Goal: Information Seeking & Learning: Check status

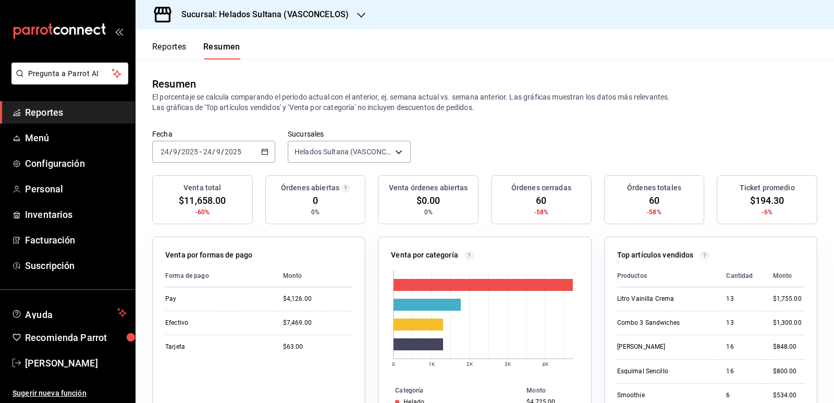
click at [178, 51] on button "Reportes" at bounding box center [169, 51] width 34 height 18
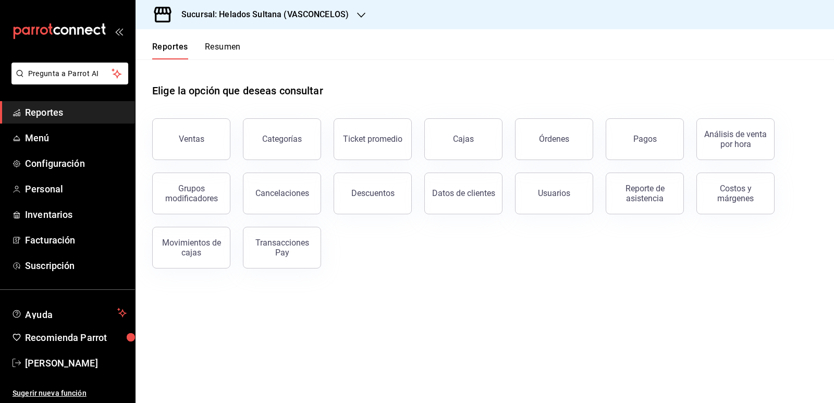
click at [217, 53] on button "Resumen" at bounding box center [223, 51] width 36 height 18
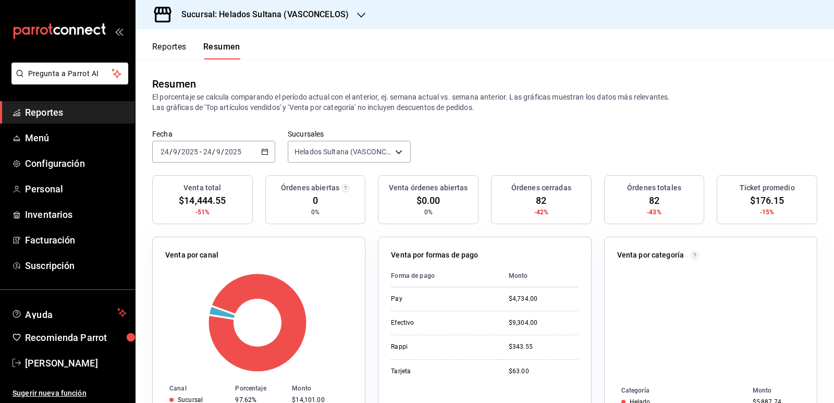
click at [217, 53] on button "Resumen" at bounding box center [221, 51] width 37 height 18
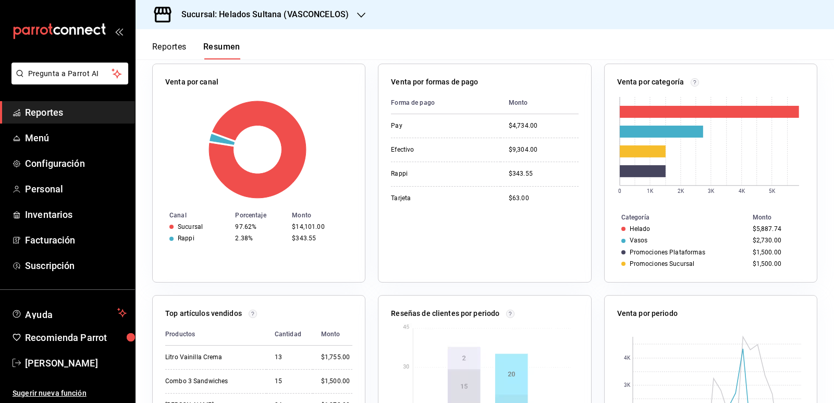
scroll to position [156, 0]
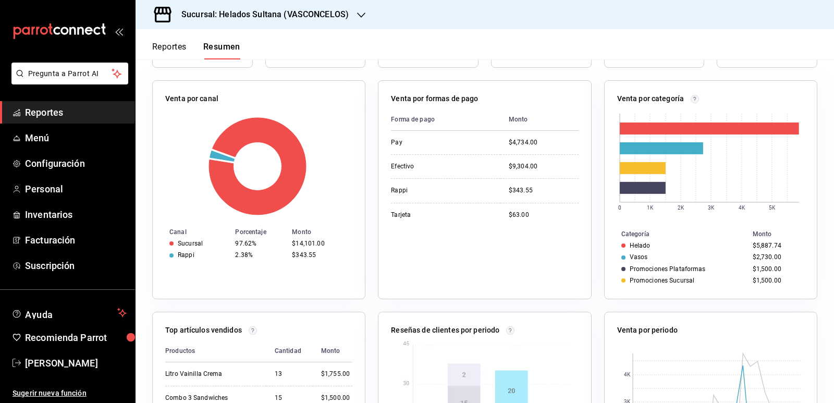
click at [169, 46] on button "Reportes" at bounding box center [169, 51] width 34 height 18
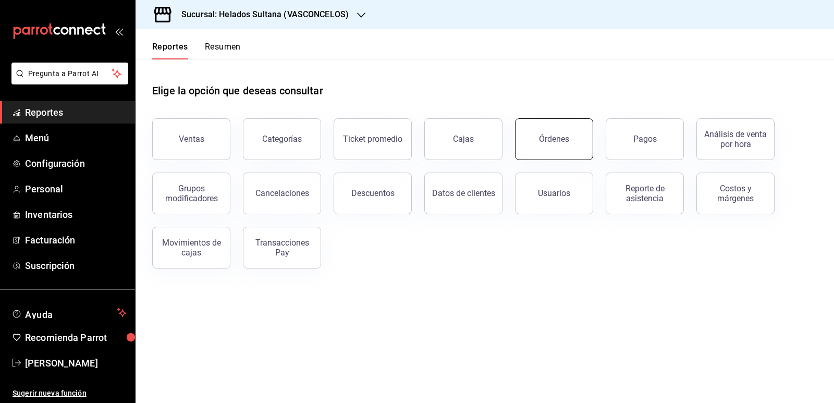
click at [557, 140] on div "Órdenes" at bounding box center [554, 139] width 30 height 10
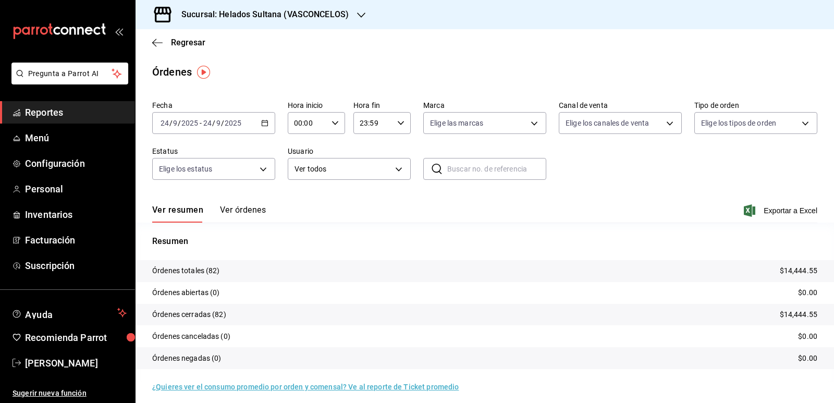
click at [240, 207] on button "Ver órdenes" at bounding box center [243, 214] width 46 height 18
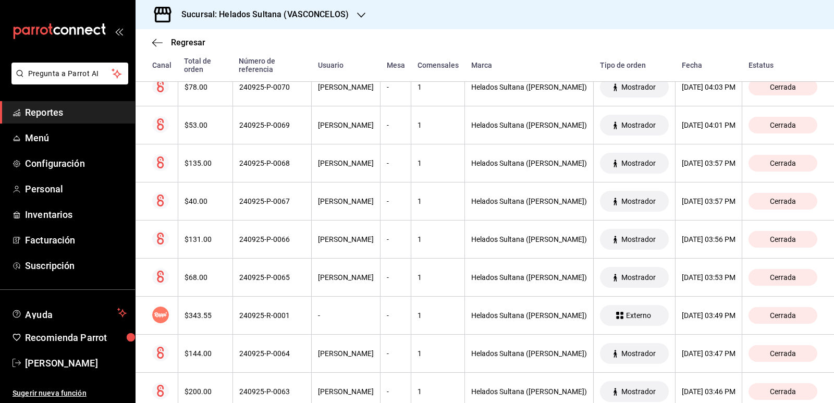
scroll to position [730, 0]
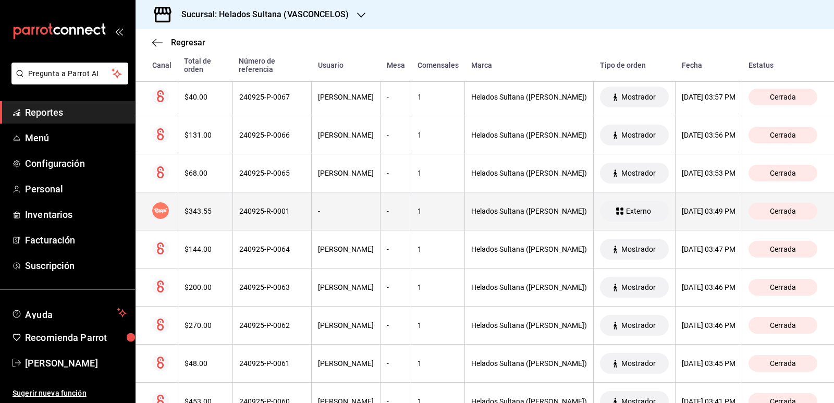
click at [240, 214] on div "240925-R-0001" at bounding box center [272, 211] width 66 height 8
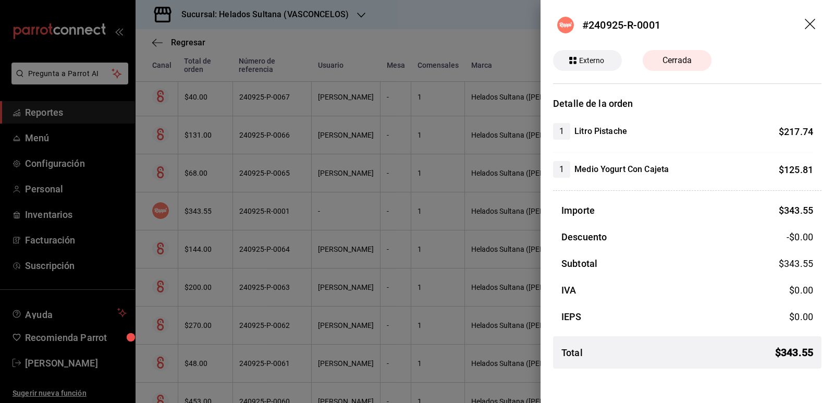
click at [253, 210] on div at bounding box center [417, 201] width 834 height 403
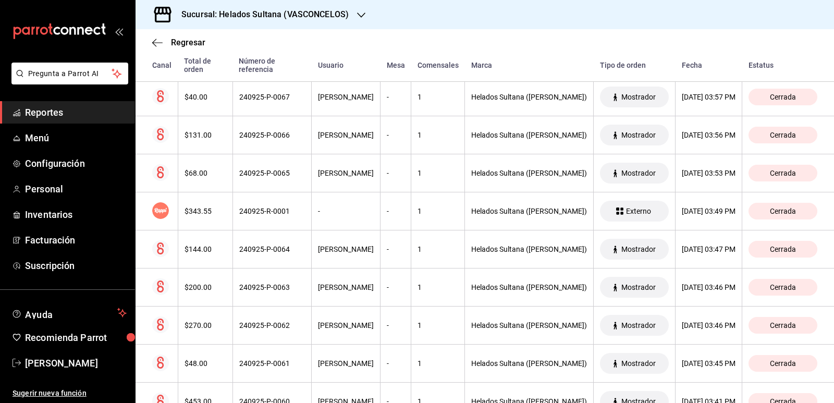
click at [50, 116] on span "Reportes" at bounding box center [76, 112] width 102 height 14
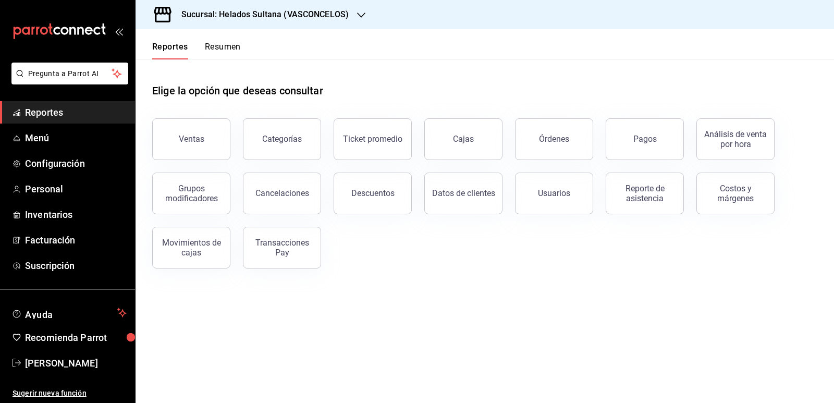
click at [223, 47] on button "Resumen" at bounding box center [223, 51] width 36 height 18
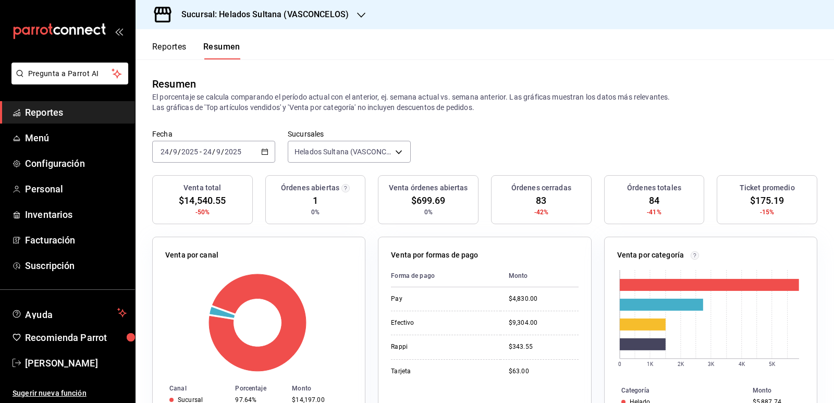
click at [262, 151] on \(Stroke\) "button" at bounding box center [265, 152] width 6 height 6
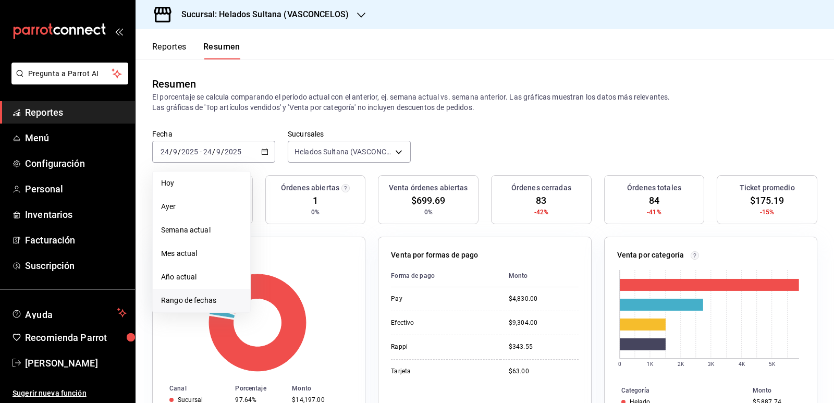
click at [193, 298] on span "Rango de fechas" at bounding box center [201, 300] width 81 height 11
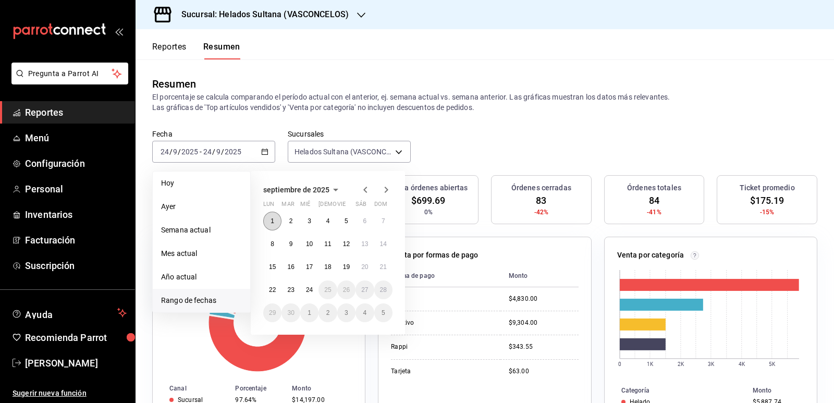
click at [274, 223] on abbr "1" at bounding box center [272, 220] width 4 height 7
click at [308, 287] on abbr "24" at bounding box center [309, 289] width 7 height 7
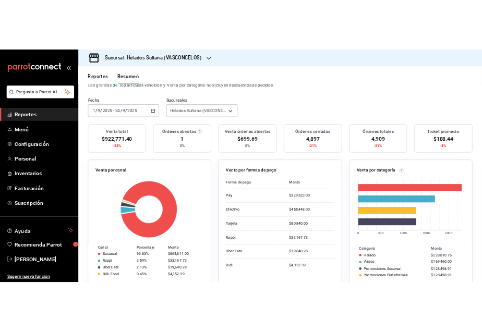
scroll to position [52, 0]
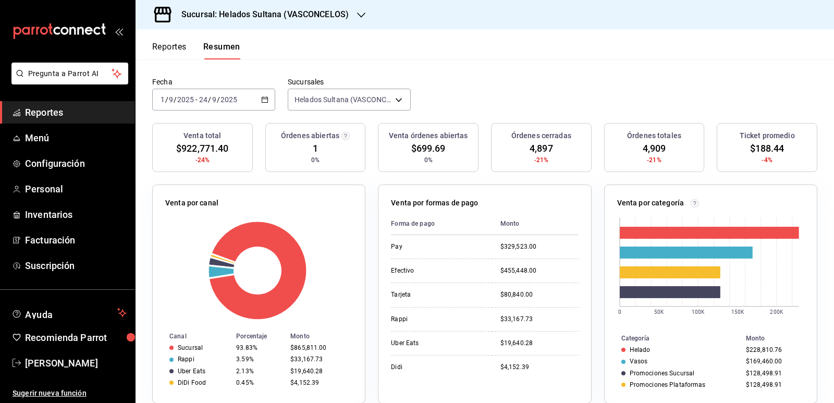
click at [269, 96] on div "[DATE] [DATE] - [DATE] [DATE]" at bounding box center [213, 100] width 123 height 22
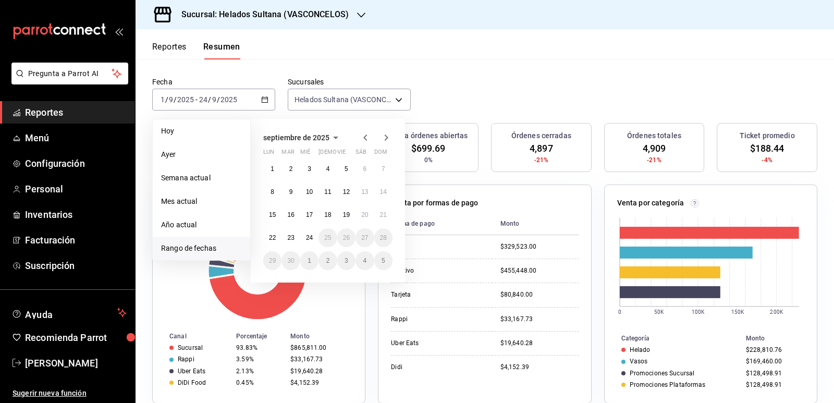
click at [365, 137] on icon "button" at bounding box center [365, 137] width 13 height 13
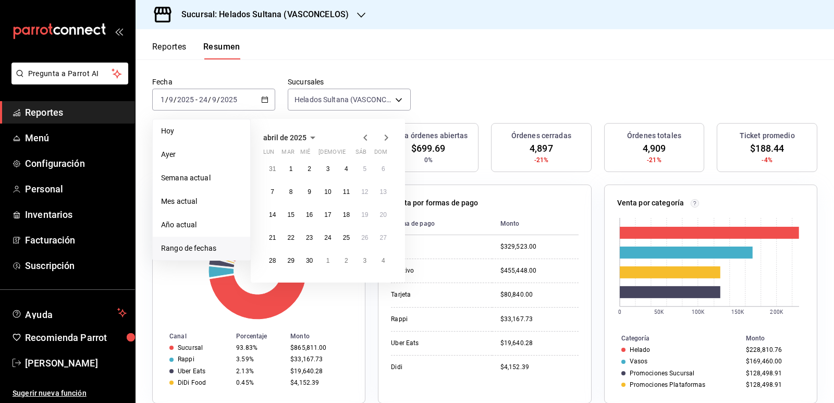
click at [365, 137] on icon "button" at bounding box center [365, 137] width 13 height 13
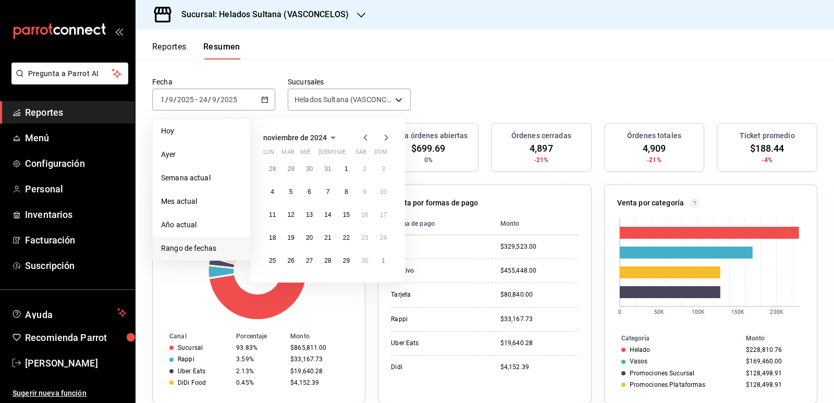
click at [365, 137] on icon "button" at bounding box center [365, 137] width 13 height 13
click at [380, 169] on button "1" at bounding box center [383, 168] width 18 height 19
click at [277, 258] on button "23" at bounding box center [272, 260] width 18 height 19
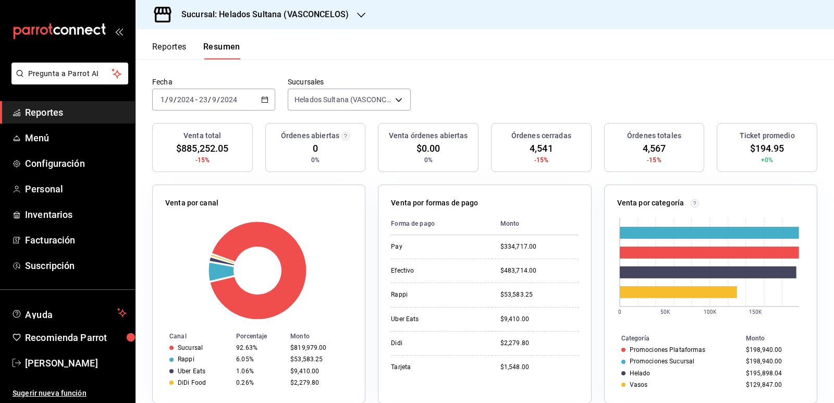
click at [262, 98] on icon "button" at bounding box center [264, 99] width 7 height 7
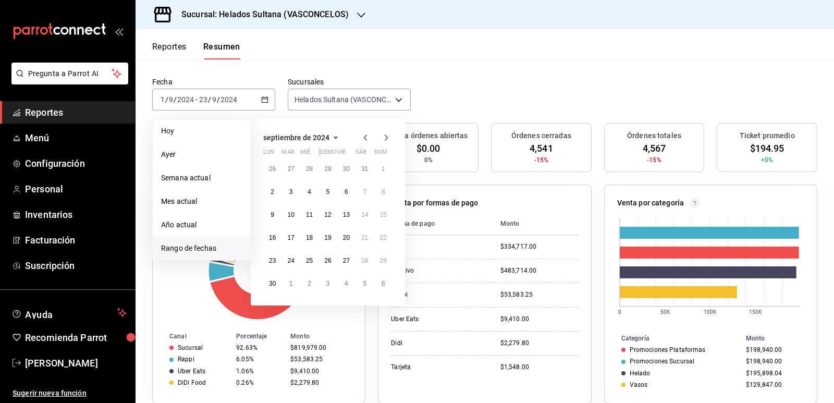
click at [367, 139] on icon "button" at bounding box center [365, 137] width 13 height 13
click at [326, 166] on abbr "1" at bounding box center [328, 168] width 4 height 7
click at [362, 255] on button "31" at bounding box center [364, 260] width 18 height 19
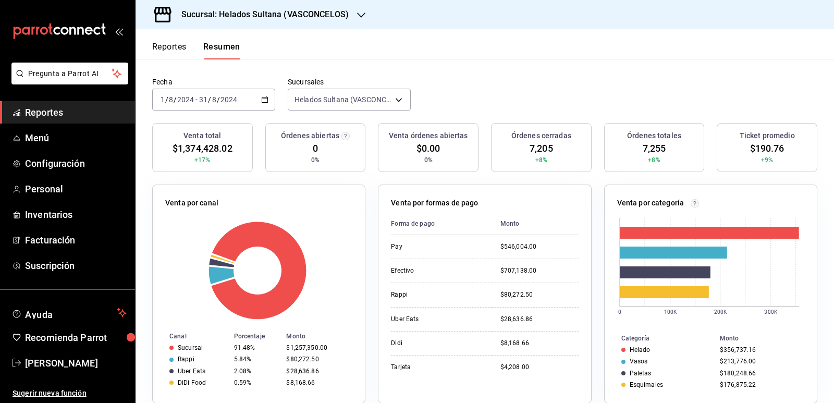
click at [262, 103] on \(Stroke\) "button" at bounding box center [265, 100] width 6 height 6
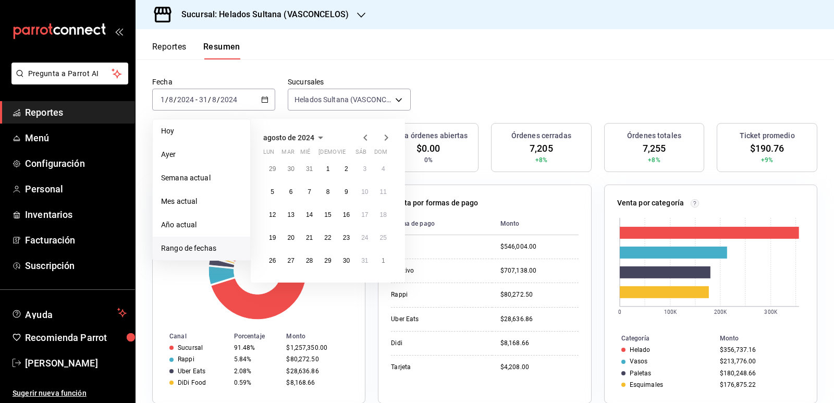
click at [385, 139] on icon "button" at bounding box center [386, 137] width 13 height 13
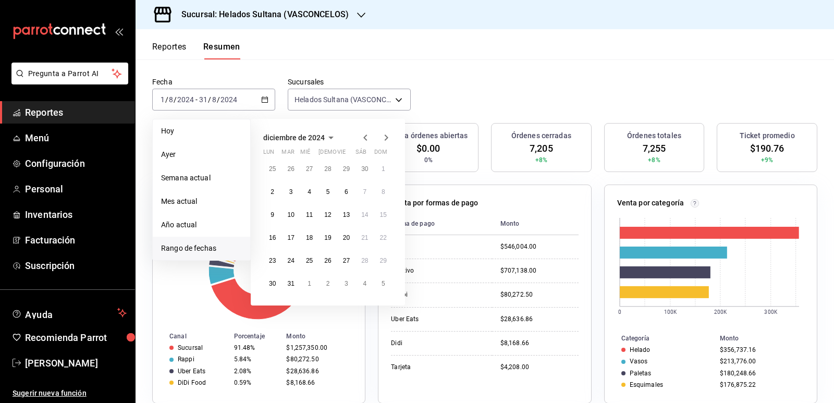
click at [385, 139] on icon "button" at bounding box center [386, 137] width 13 height 13
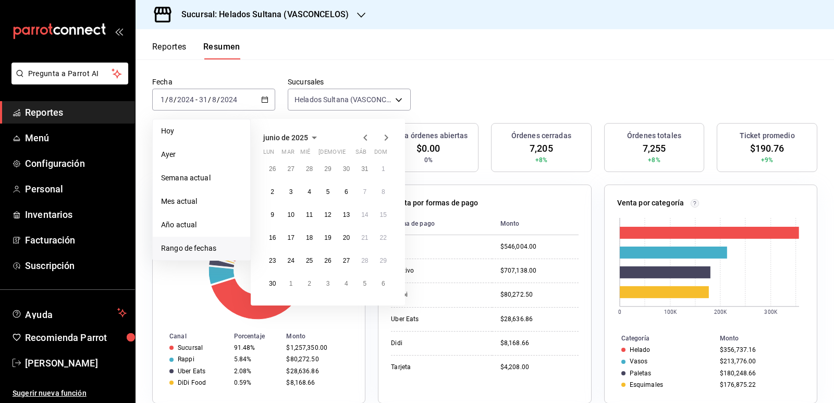
click at [385, 139] on icon "button" at bounding box center [386, 137] width 13 height 13
click at [385, 139] on icon "button" at bounding box center [386, 139] width 13 height 13
click at [344, 167] on button "1" at bounding box center [346, 168] width 18 height 19
click at [383, 253] on button "31" at bounding box center [383, 260] width 18 height 19
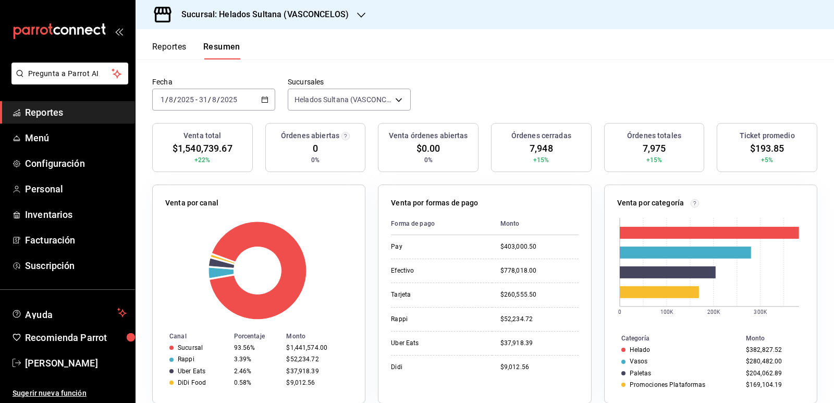
click at [551, 53] on header "Reportes Resumen" at bounding box center [485, 44] width 698 height 30
click at [262, 98] on \(Stroke\) "button" at bounding box center [265, 100] width 6 height 6
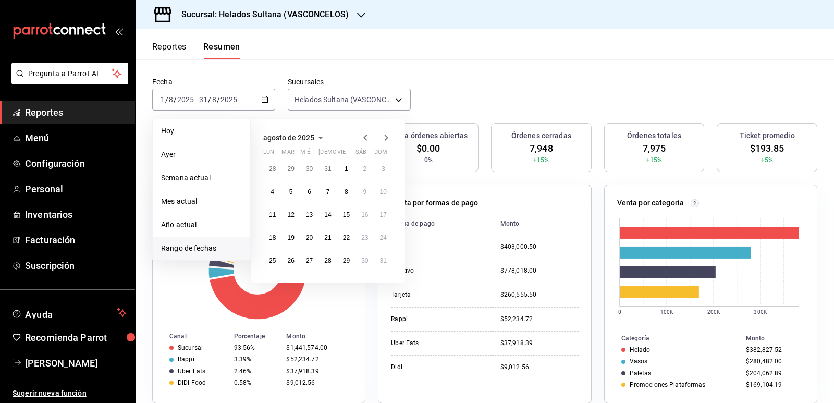
click at [362, 139] on icon "button" at bounding box center [365, 137] width 13 height 13
click at [292, 169] on abbr "1" at bounding box center [291, 172] width 4 height 7
click at [330, 261] on abbr "31" at bounding box center [327, 264] width 7 height 7
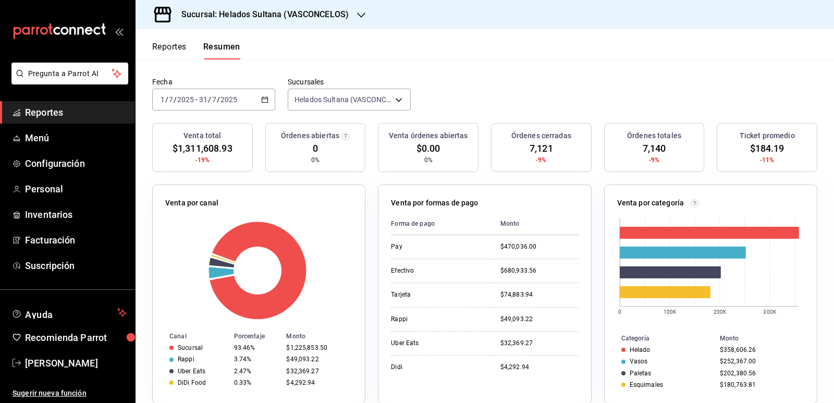
click at [265, 100] on icon "button" at bounding box center [264, 99] width 7 height 7
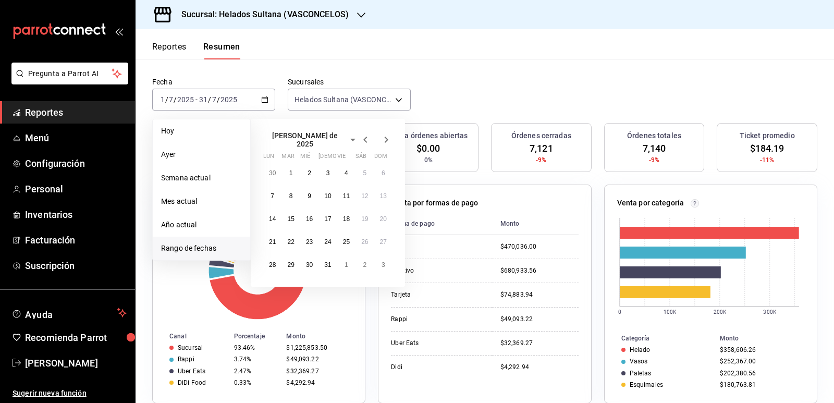
click at [364, 137] on icon "button" at bounding box center [365, 140] width 4 height 6
click at [364, 137] on icon "button" at bounding box center [365, 137] width 4 height 6
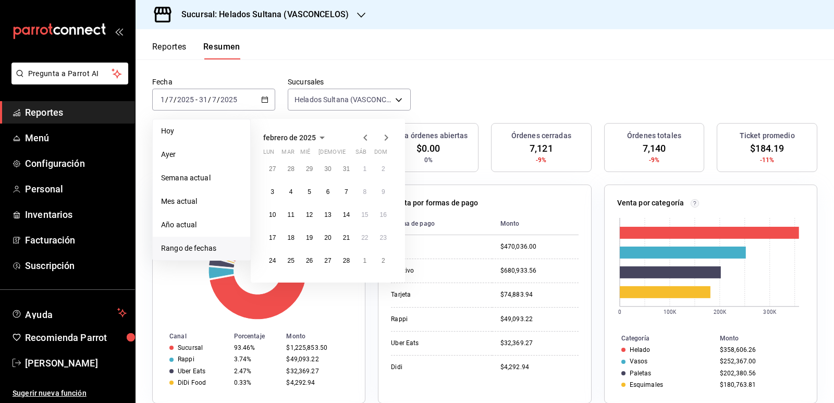
click at [364, 137] on icon "button" at bounding box center [365, 137] width 4 height 6
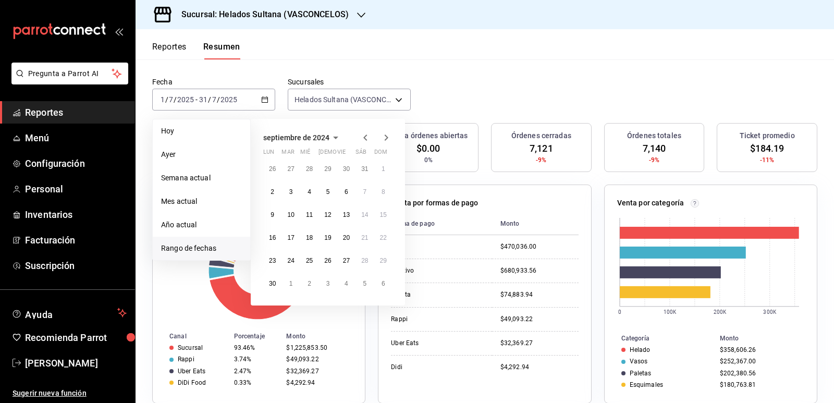
click at [364, 137] on icon "button" at bounding box center [365, 137] width 4 height 6
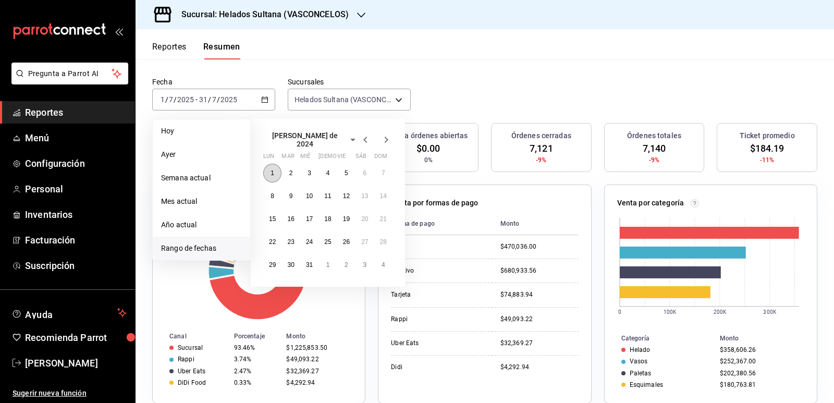
click at [277, 165] on button "1" at bounding box center [272, 173] width 18 height 19
click at [307, 261] on abbr "31" at bounding box center [309, 264] width 7 height 7
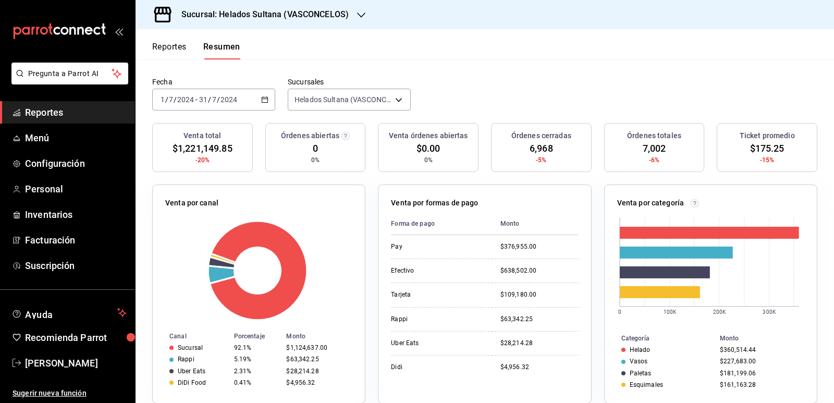
click at [39, 109] on span "Reportes" at bounding box center [76, 112] width 102 height 14
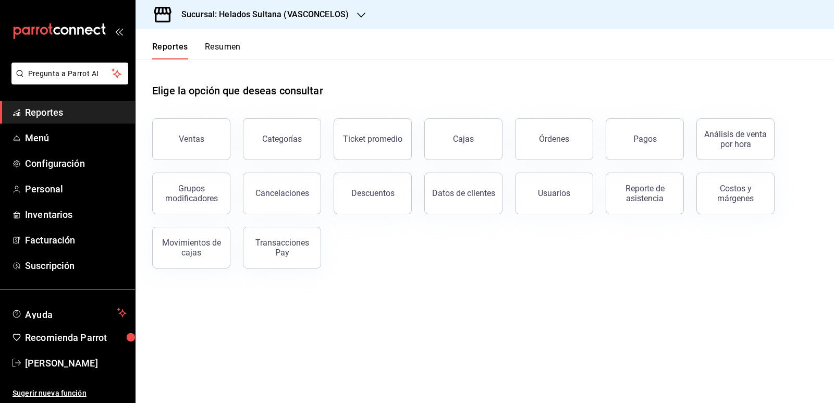
click at [222, 52] on button "Resumen" at bounding box center [223, 51] width 36 height 18
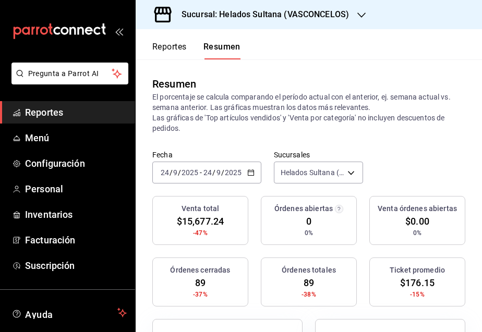
click at [163, 46] on button "Reportes" at bounding box center [169, 51] width 34 height 18
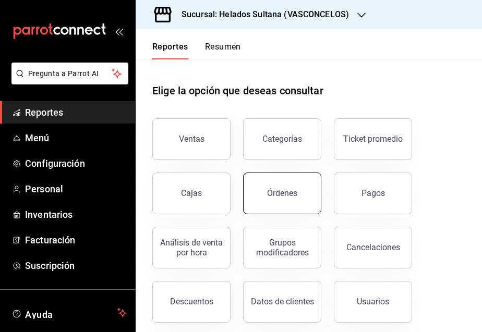
click at [291, 201] on button "Órdenes" at bounding box center [282, 194] width 78 height 42
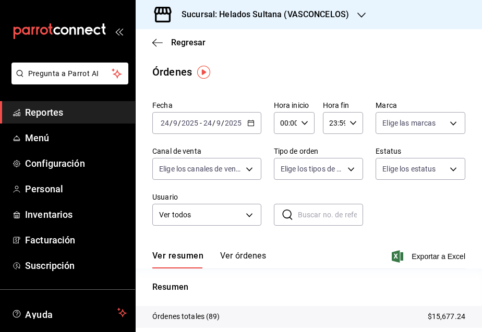
click at [241, 256] on button "Ver órdenes" at bounding box center [243, 260] width 46 height 18
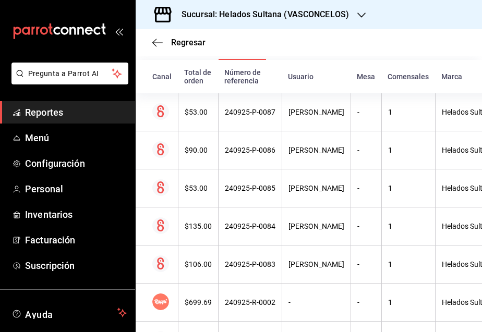
scroll to position [384, 0]
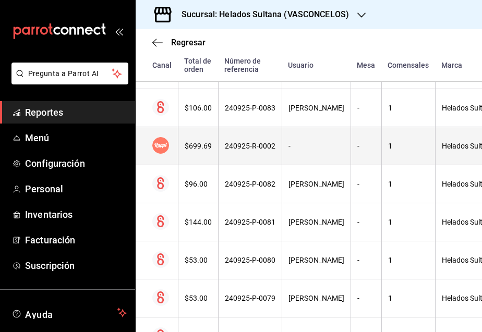
click at [207, 145] on div "$699.69" at bounding box center [197, 146] width 27 height 8
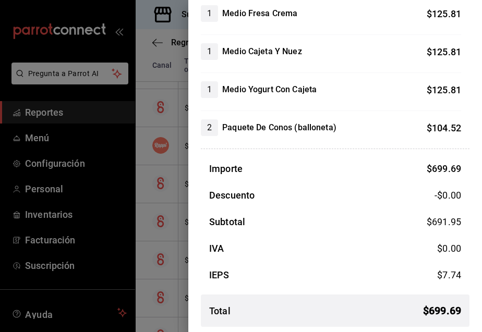
scroll to position [156, 0]
click at [167, 42] on div at bounding box center [241, 166] width 482 height 332
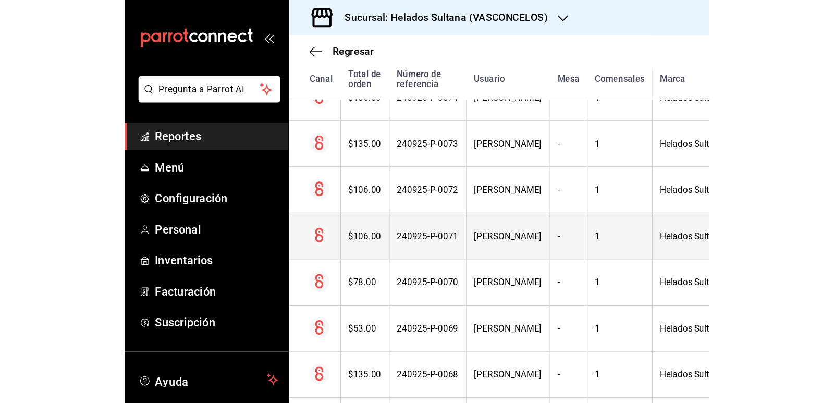
scroll to position [853, 0]
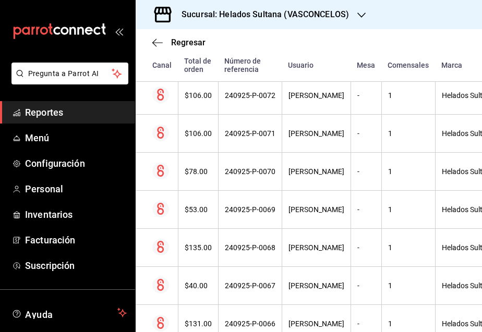
click at [40, 110] on span "Reportes" at bounding box center [76, 112] width 102 height 14
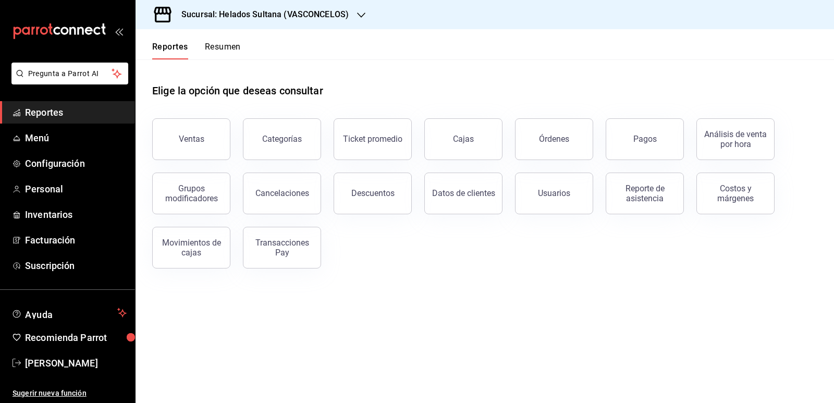
click at [222, 45] on button "Resumen" at bounding box center [223, 51] width 36 height 18
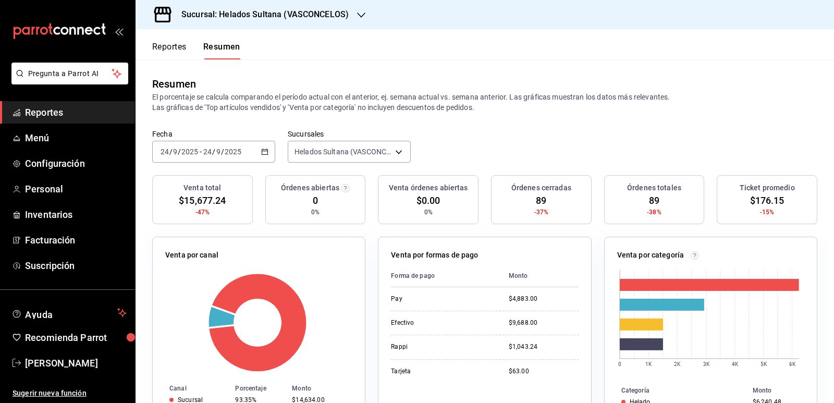
click at [265, 152] on icon "button" at bounding box center [264, 151] width 7 height 7
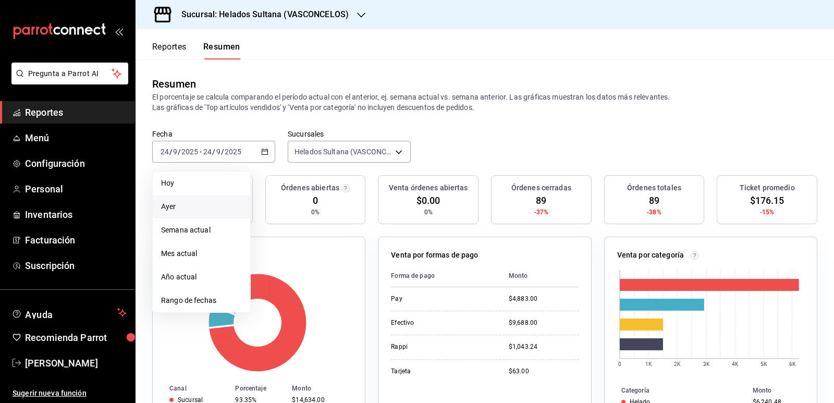
click at [211, 206] on span "Ayer" at bounding box center [201, 206] width 81 height 11
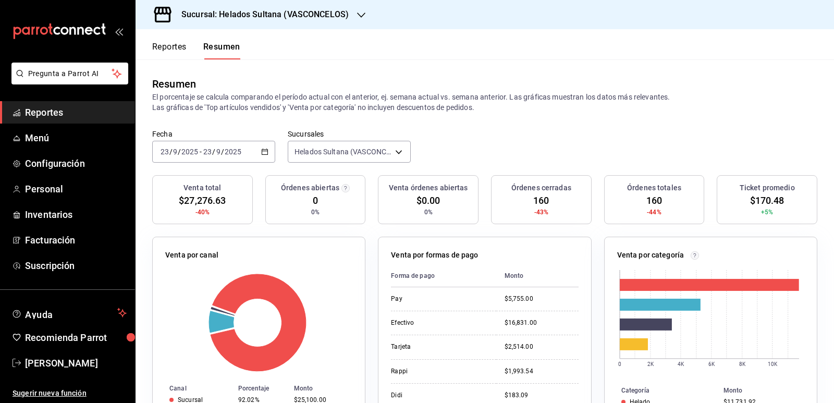
click at [263, 147] on div "[DATE] [DATE] - [DATE] [DATE]" at bounding box center [213, 152] width 123 height 22
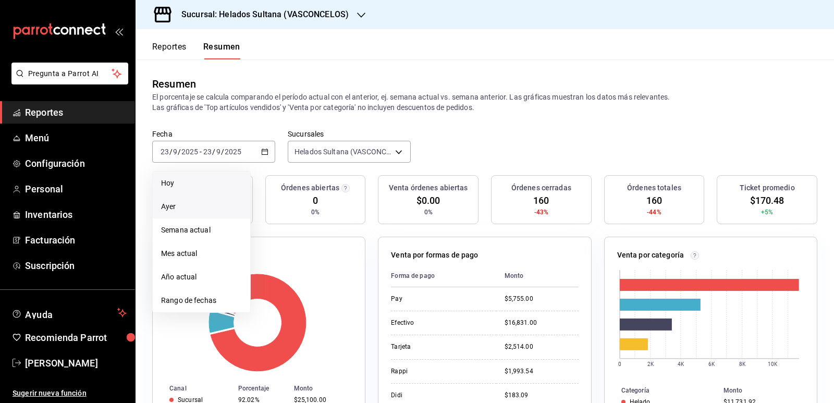
click at [191, 180] on span "Hoy" at bounding box center [201, 183] width 81 height 11
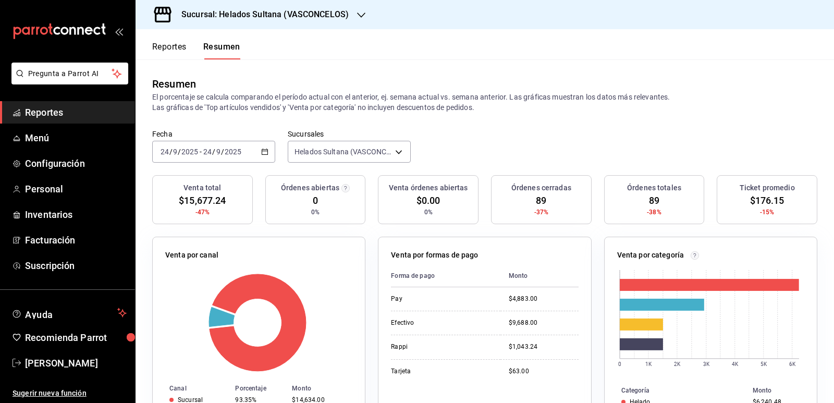
click at [179, 50] on button "Reportes" at bounding box center [169, 51] width 34 height 18
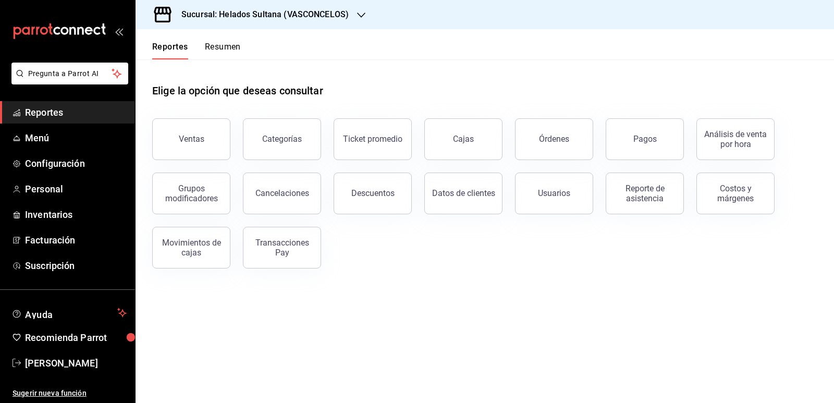
click at [219, 52] on button "Resumen" at bounding box center [223, 51] width 36 height 18
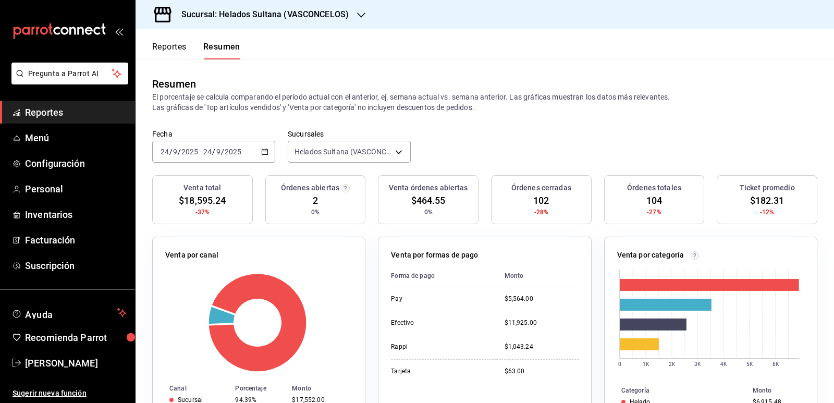
click at [178, 48] on button "Reportes" at bounding box center [169, 51] width 34 height 18
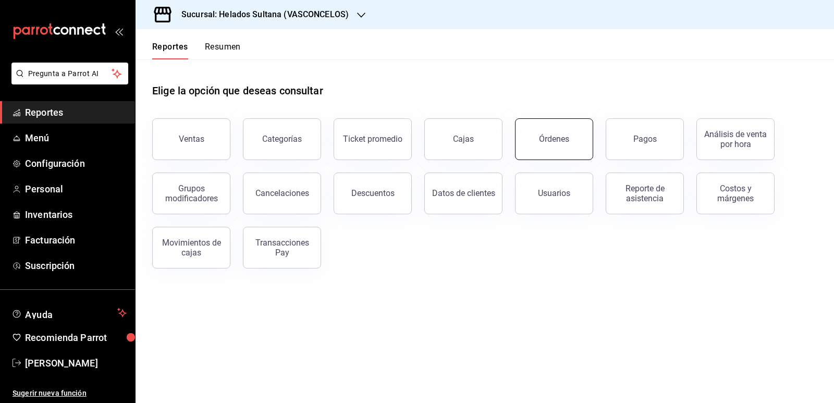
click at [558, 144] on button "Órdenes" at bounding box center [554, 139] width 78 height 42
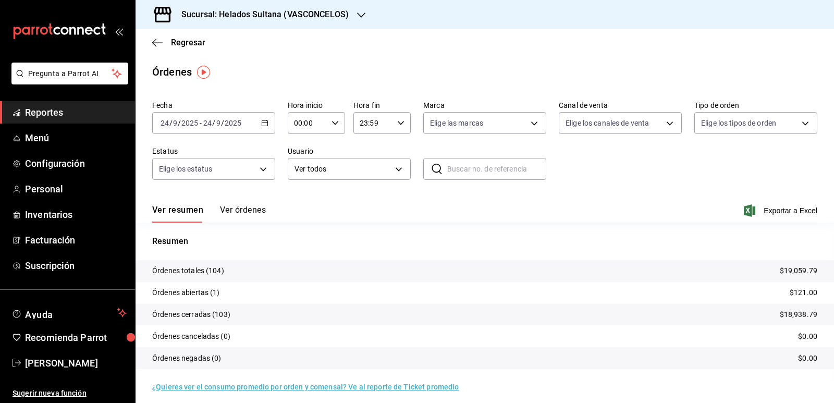
click at [251, 205] on button "Ver órdenes" at bounding box center [243, 214] width 46 height 18
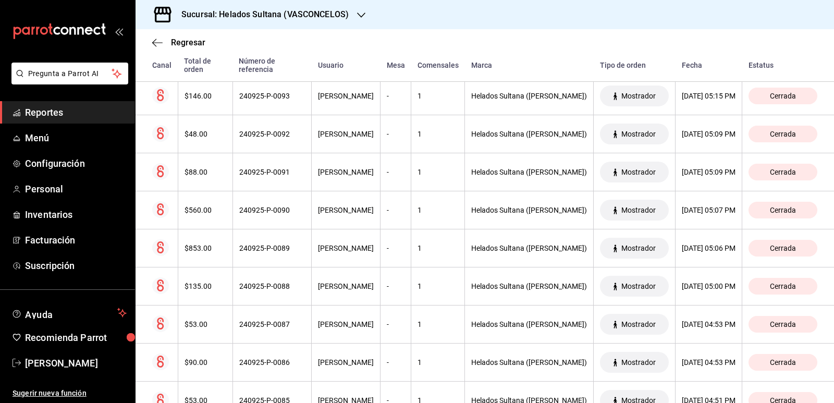
scroll to position [384, 0]
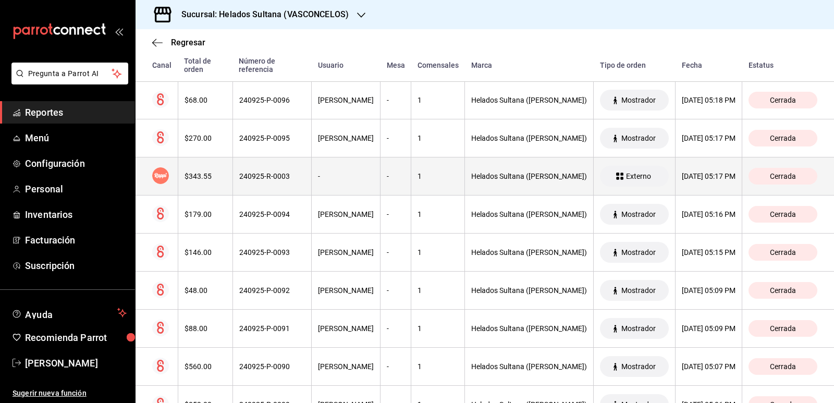
click at [215, 186] on th "$343.55" at bounding box center [205, 176] width 55 height 38
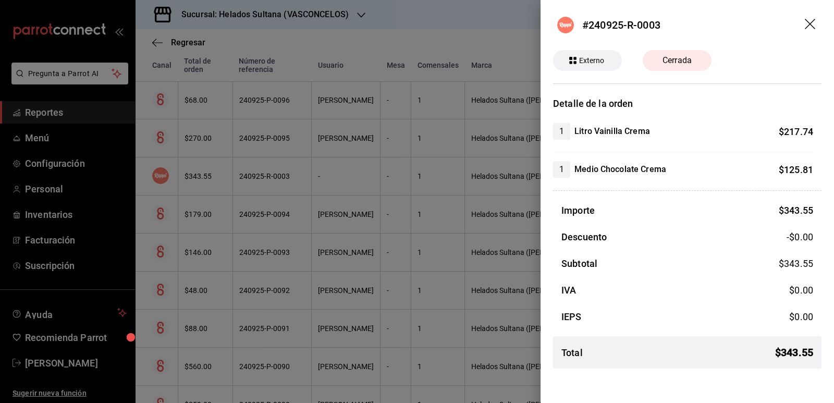
drag, startPoint x: 303, startPoint y: 183, endPoint x: 399, endPoint y: 171, distance: 97.2
click at [303, 183] on div at bounding box center [417, 201] width 834 height 403
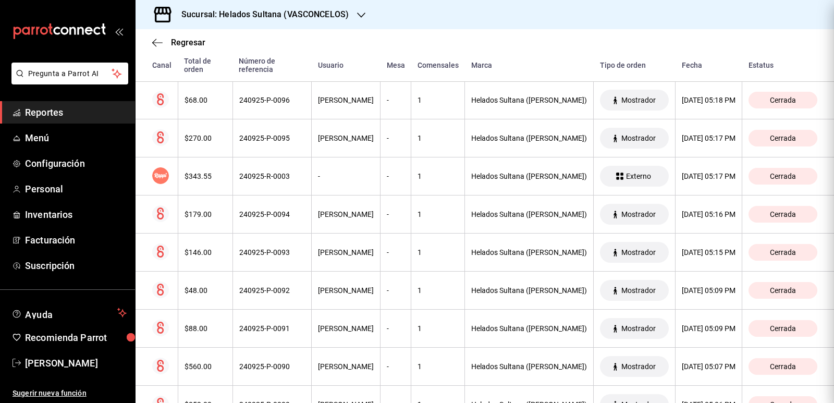
click at [411, 170] on div at bounding box center [417, 201] width 834 height 403
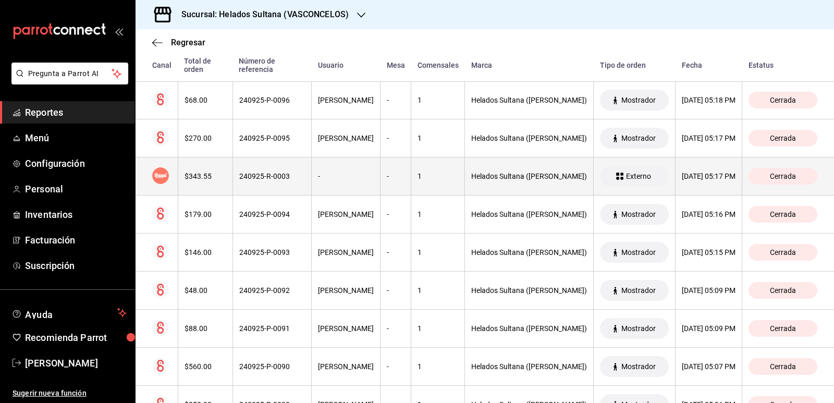
click at [241, 169] on th "240925-R-0003" at bounding box center [271, 176] width 79 height 38
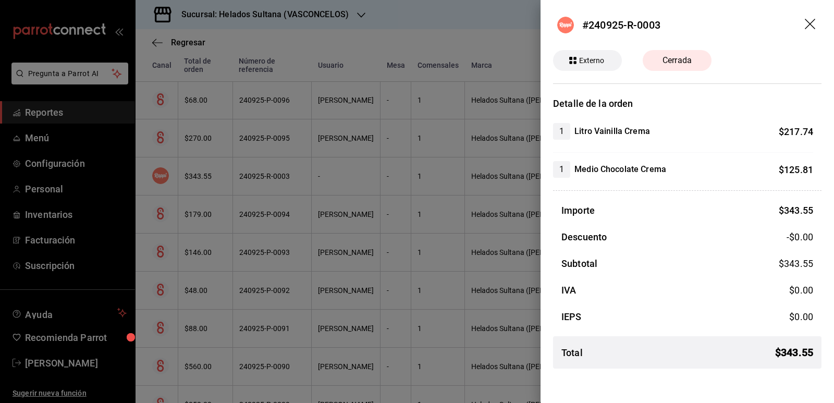
click at [321, 165] on div at bounding box center [417, 201] width 834 height 403
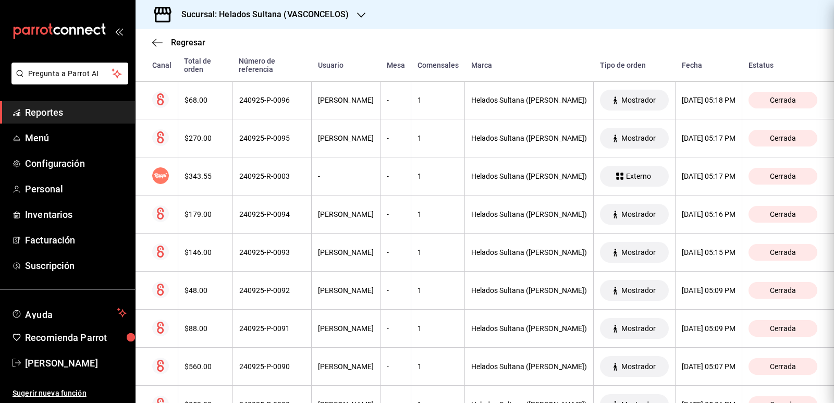
click at [321, 165] on div at bounding box center [417, 201] width 834 height 403
click at [51, 113] on span "Reportes" at bounding box center [76, 112] width 102 height 14
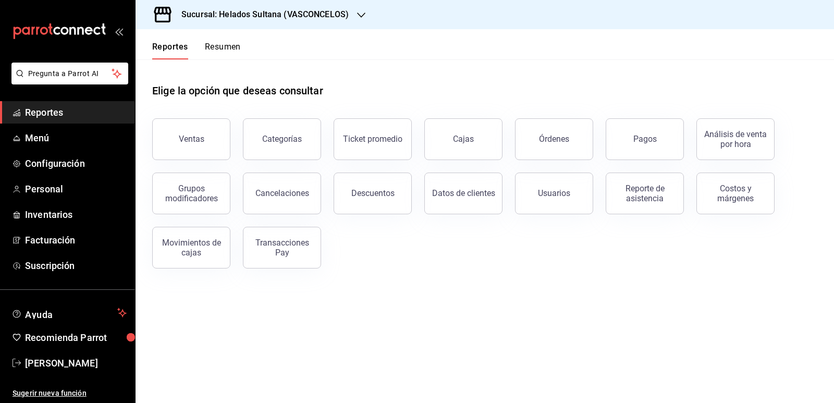
click at [221, 54] on button "Resumen" at bounding box center [223, 51] width 36 height 18
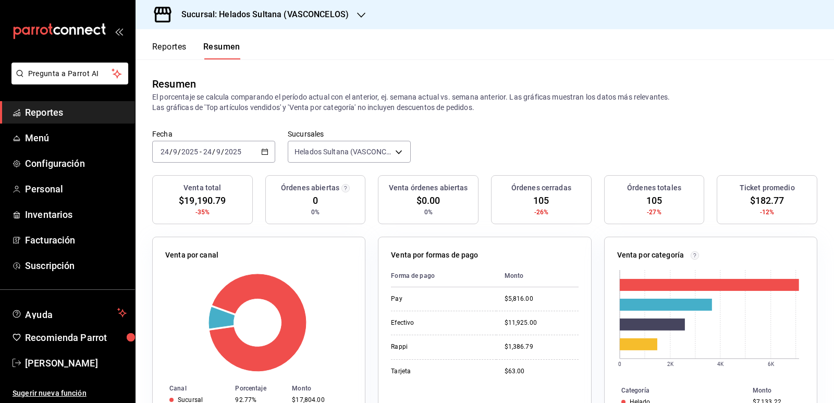
click at [181, 51] on button "Reportes" at bounding box center [169, 51] width 34 height 18
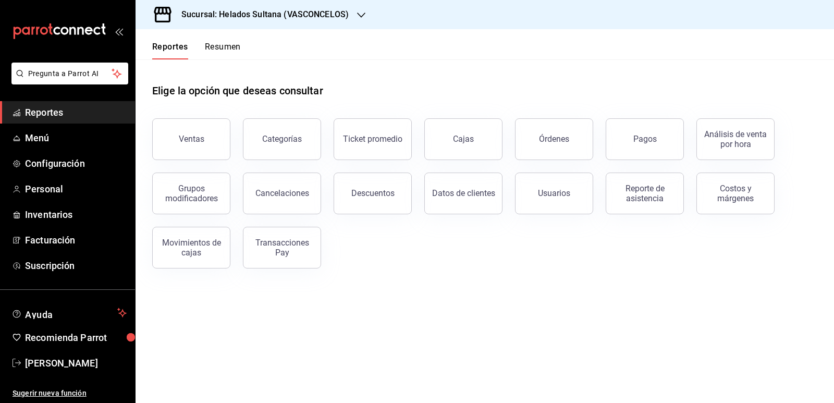
click at [218, 52] on button "Resumen" at bounding box center [223, 51] width 36 height 18
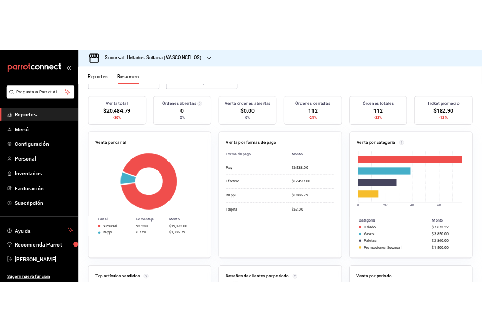
scroll to position [104, 0]
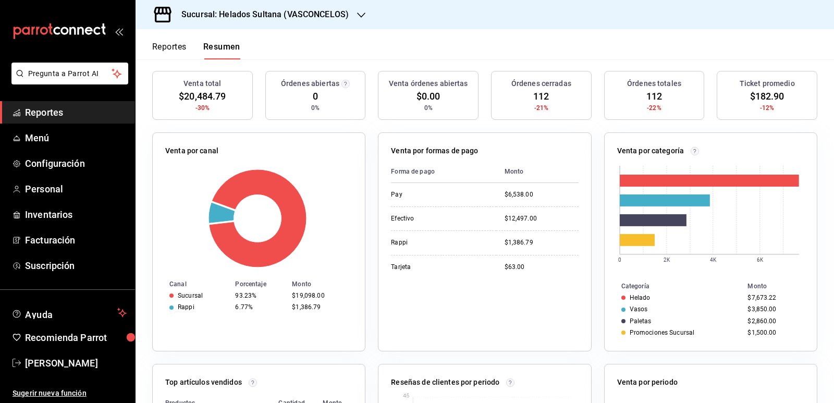
click at [173, 41] on div "Reportes Resumen" at bounding box center [188, 44] width 105 height 30
click at [178, 43] on button "Reportes" at bounding box center [169, 51] width 34 height 18
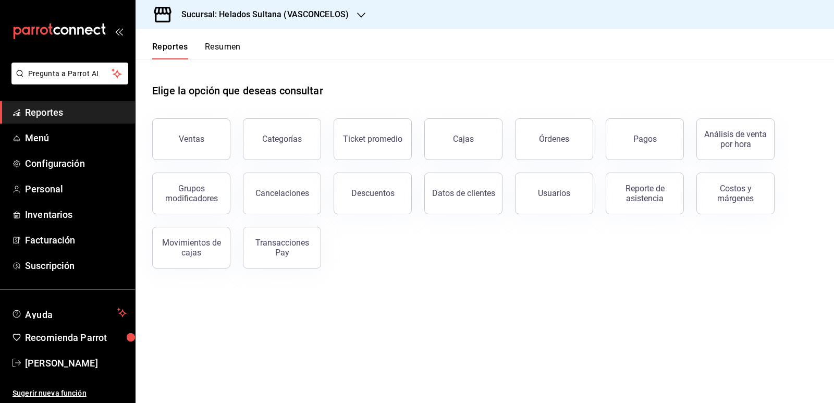
click at [228, 48] on button "Resumen" at bounding box center [223, 51] width 36 height 18
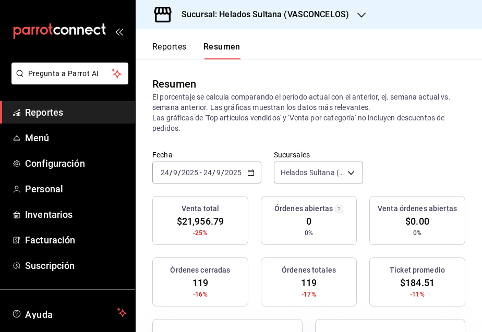
click at [171, 48] on button "Reportes" at bounding box center [169, 51] width 34 height 18
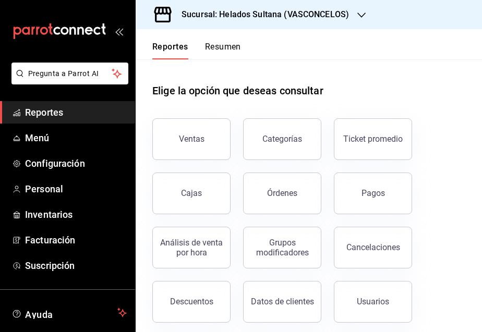
click at [216, 47] on button "Resumen" at bounding box center [223, 51] width 36 height 18
